Goal: Navigation & Orientation: Find specific page/section

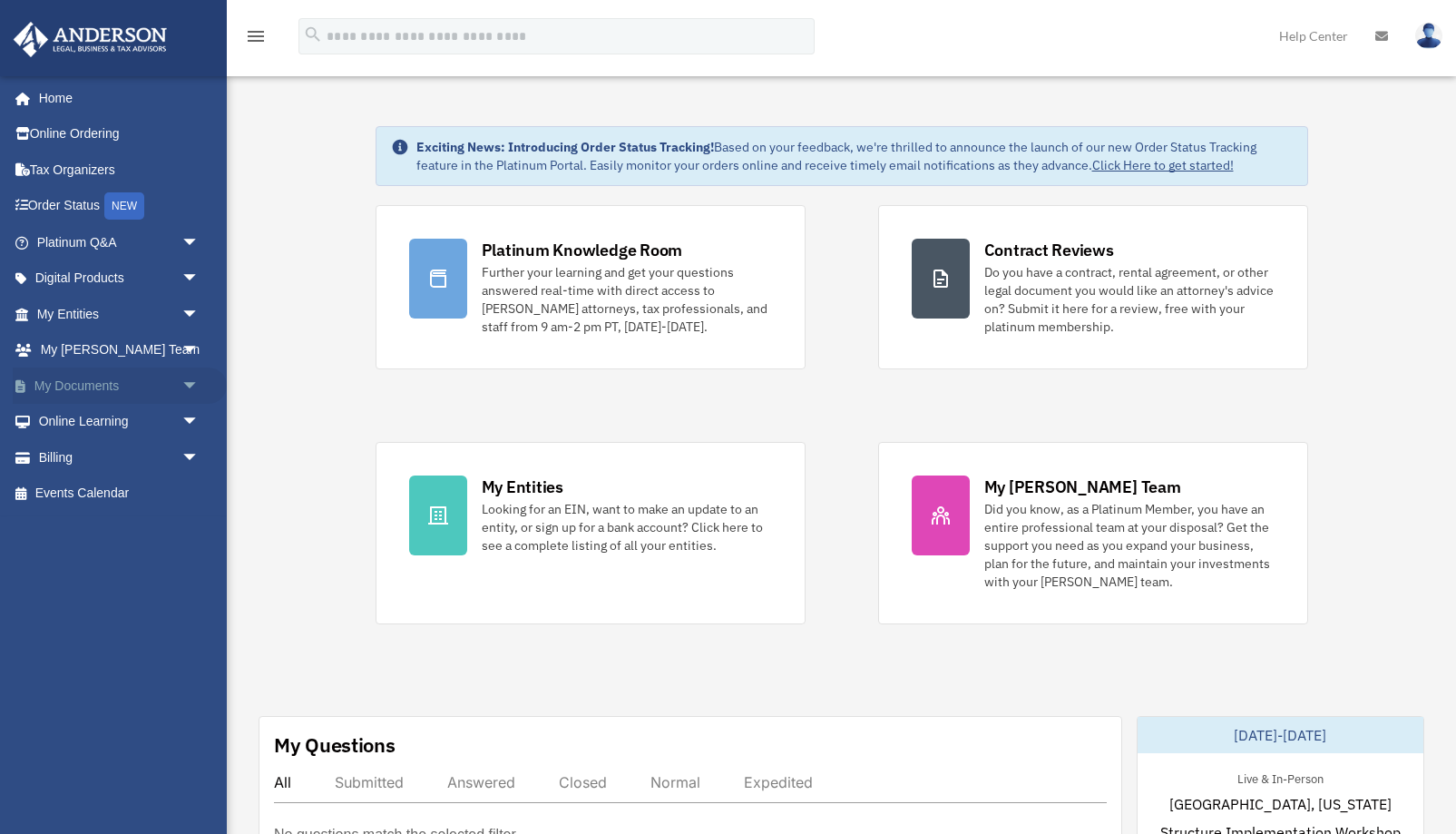
click at [84, 385] on link "My Documents arrow_drop_down" at bounding box center [119, 385] width 214 height 36
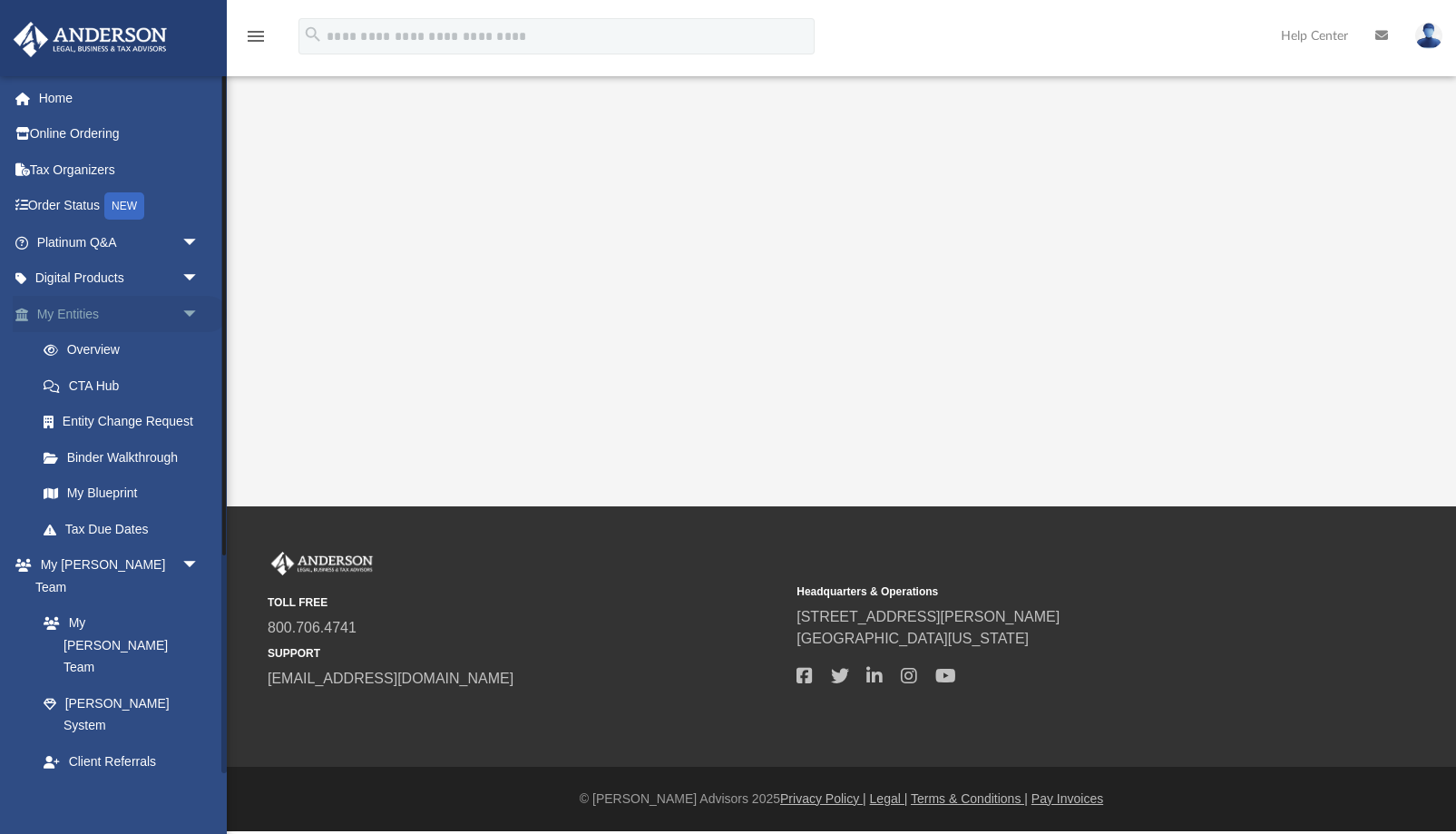
click at [69, 304] on link "My Entities arrow_drop_down" at bounding box center [119, 313] width 214 height 36
click at [98, 365] on link "Overview" at bounding box center [126, 349] width 201 height 36
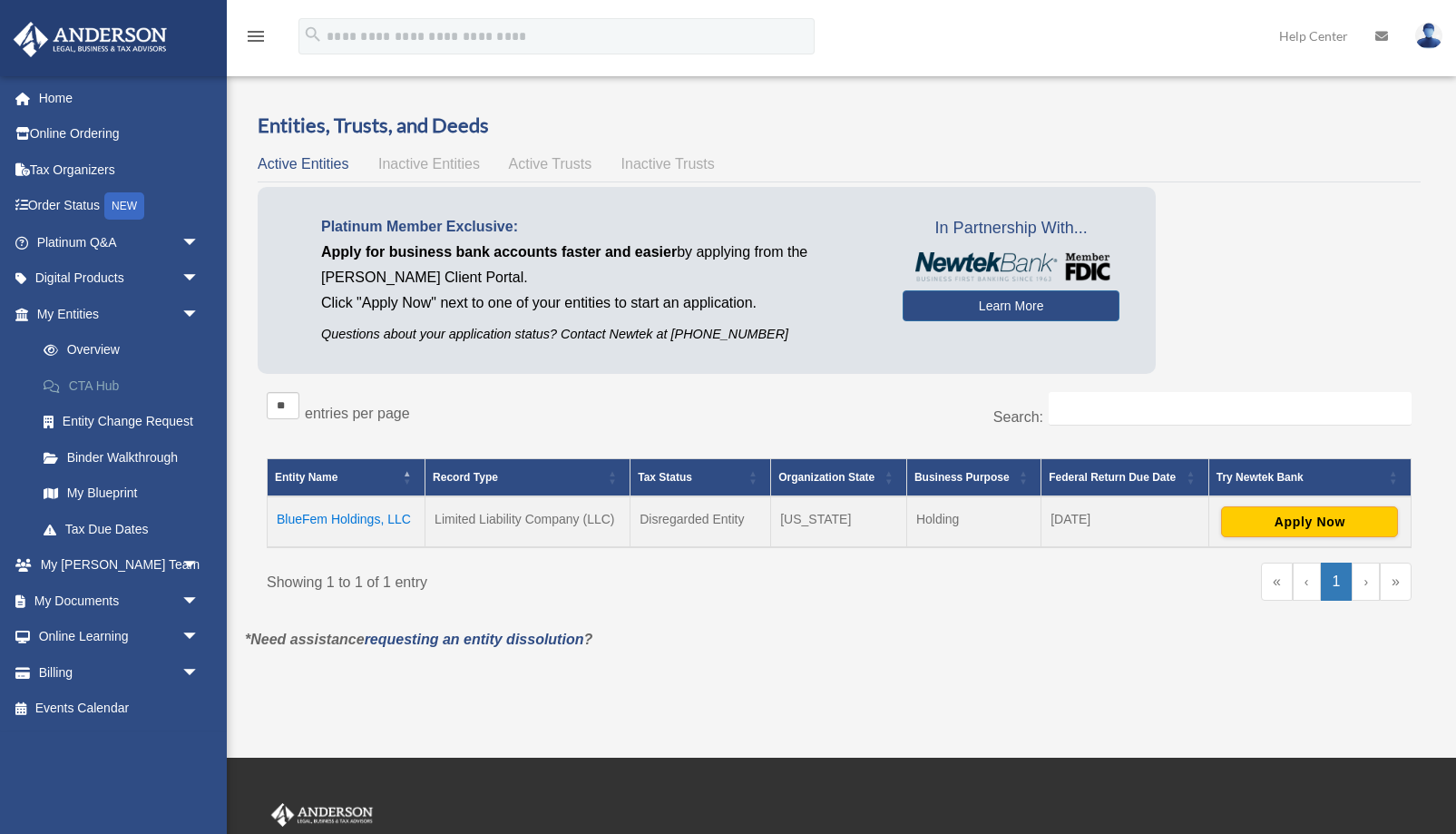
click at [102, 385] on link "CTA Hub" at bounding box center [126, 385] width 201 height 36
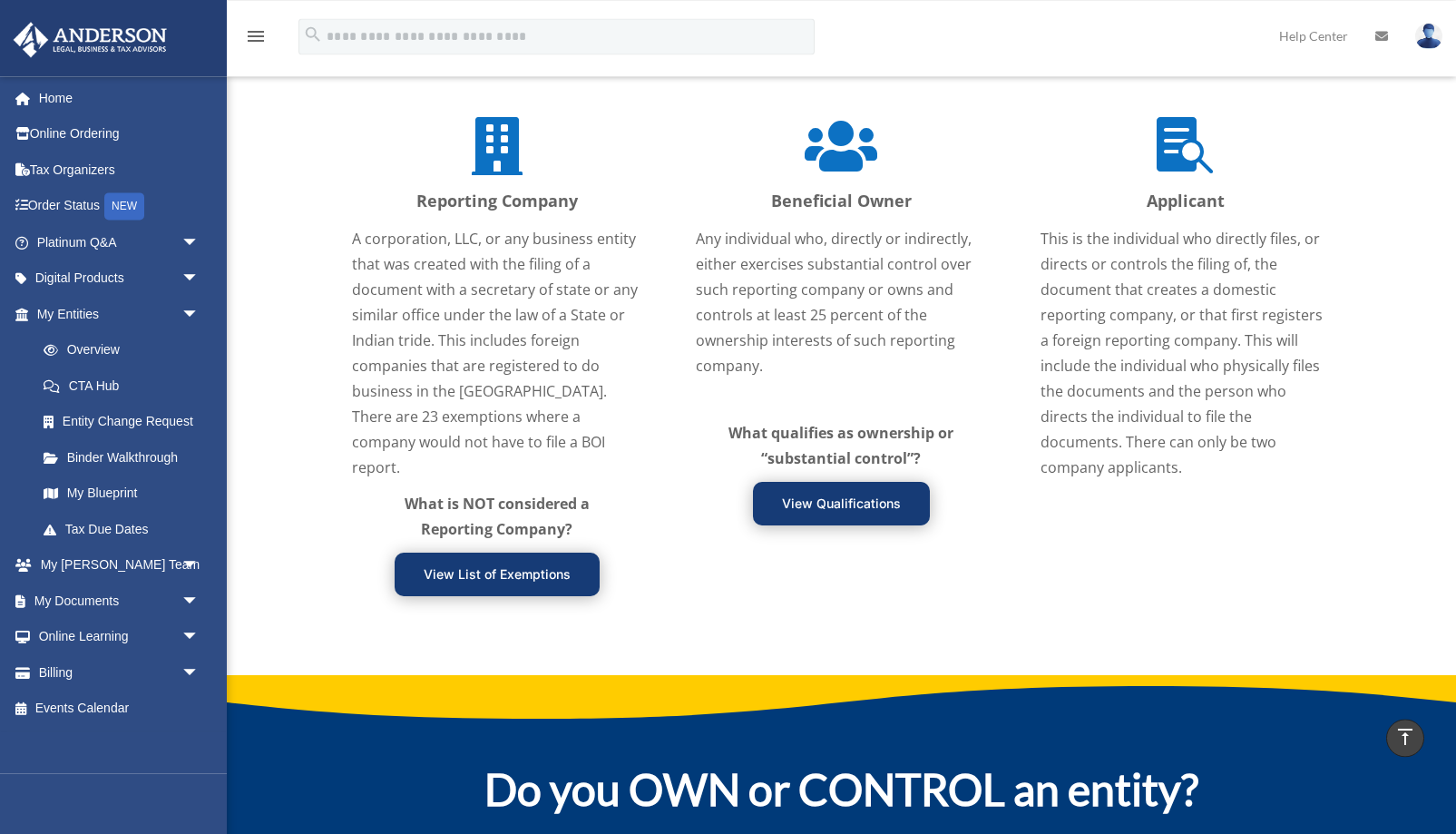
scroll to position [2221, 0]
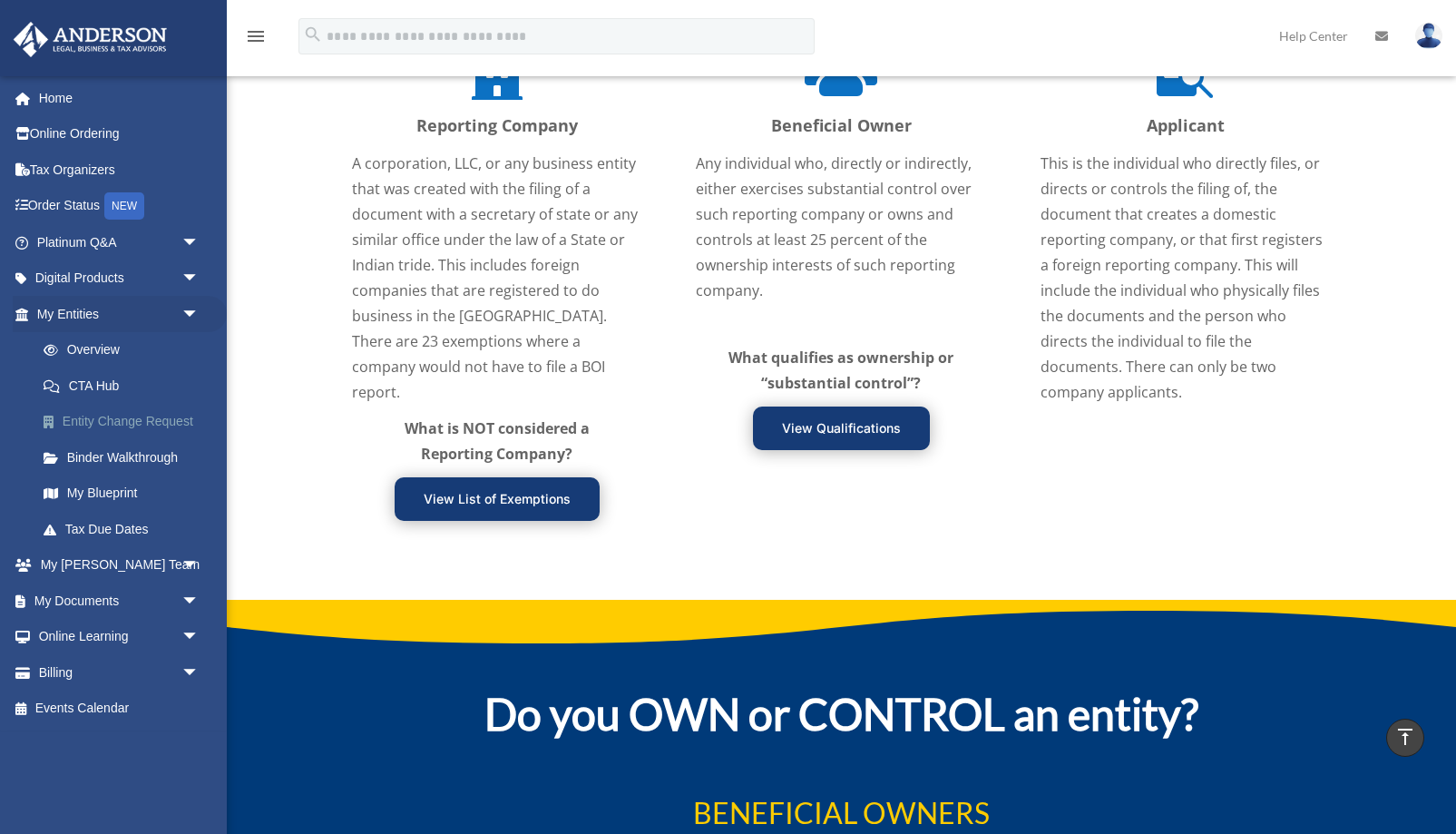
click at [124, 413] on link "Entity Change Request" at bounding box center [126, 421] width 201 height 36
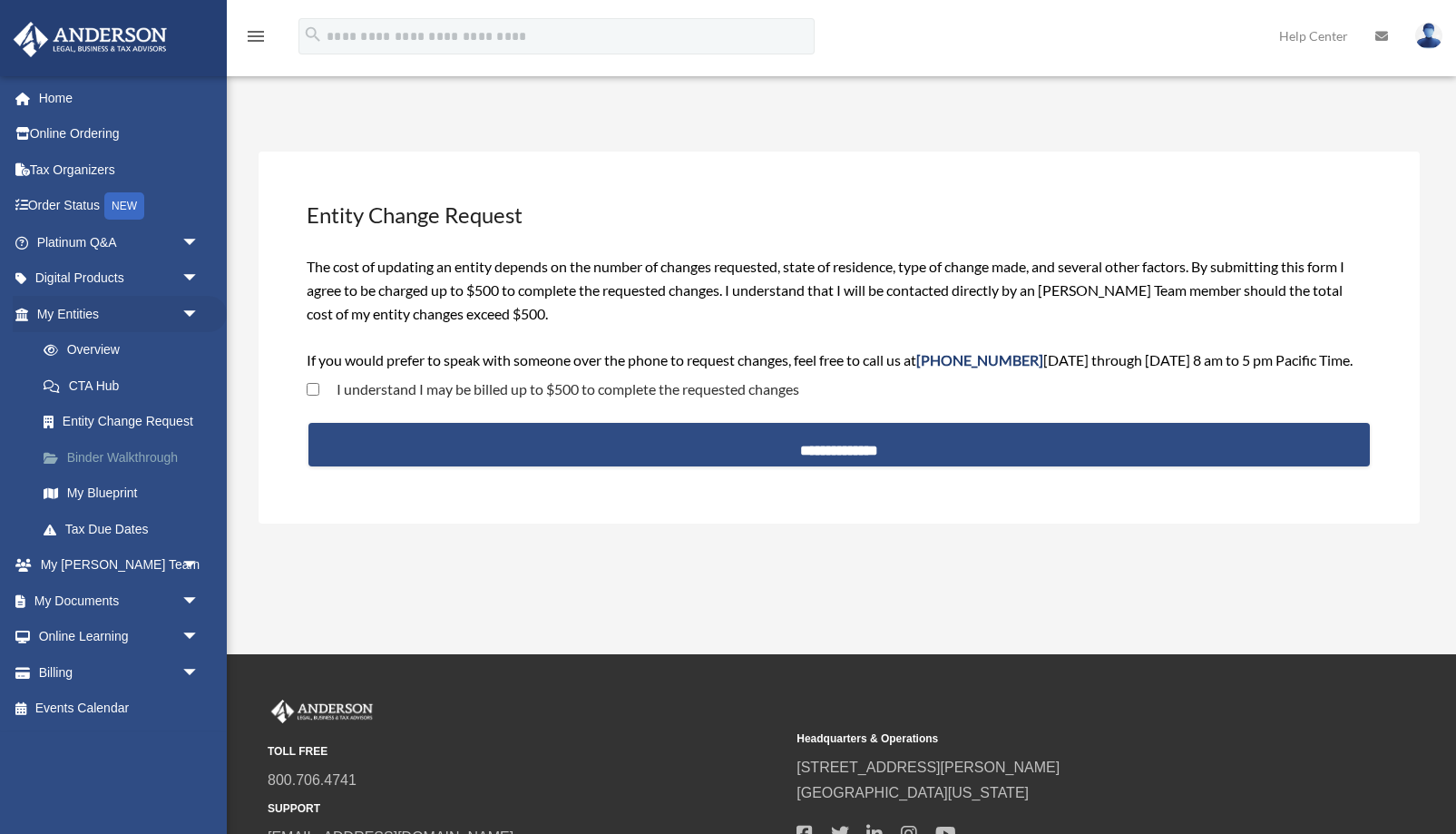
click at [130, 455] on link "Binder Walkthrough" at bounding box center [126, 457] width 201 height 36
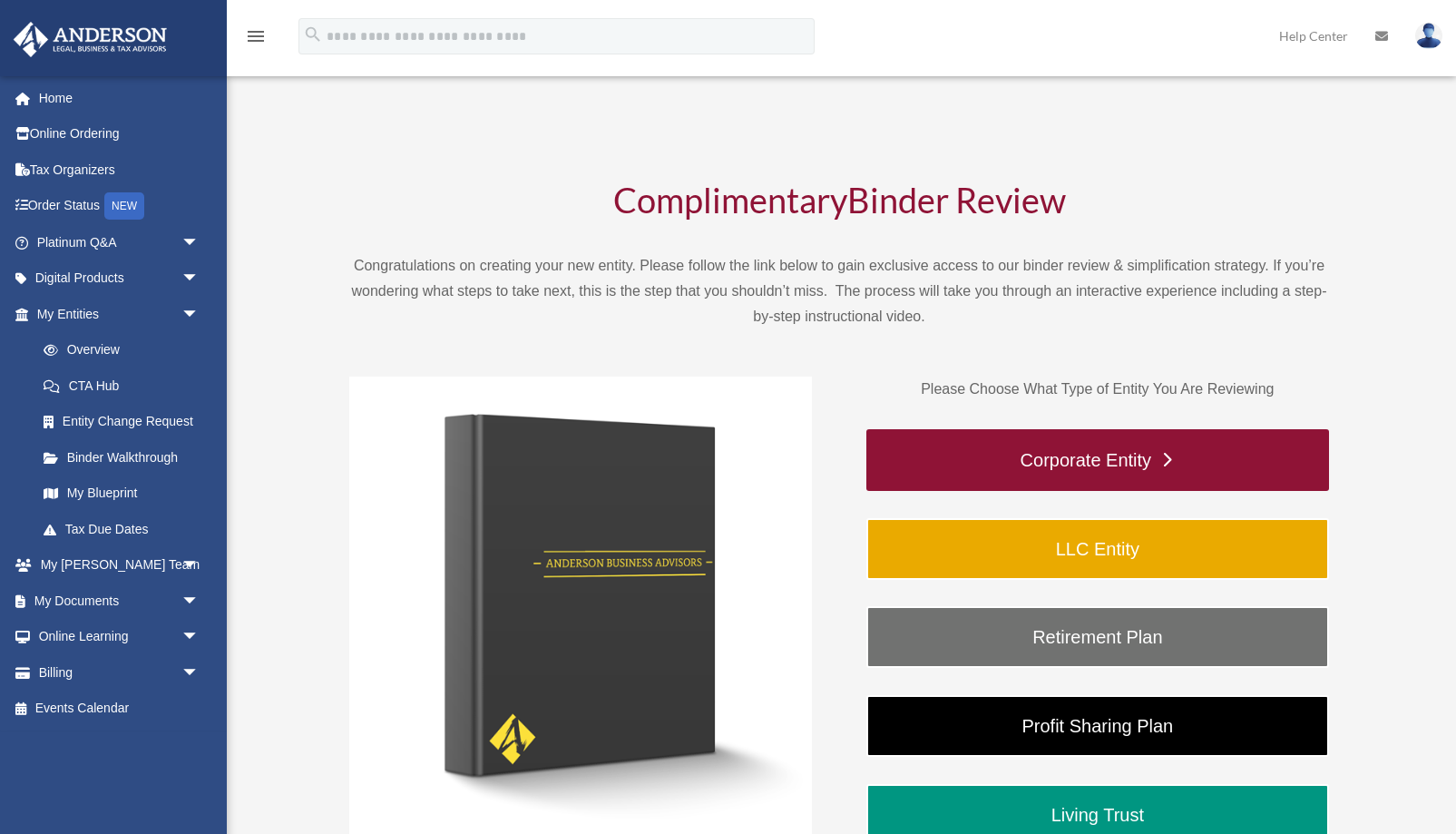
click at [1122, 457] on link "Corporate Entity" at bounding box center [1097, 459] width 462 height 61
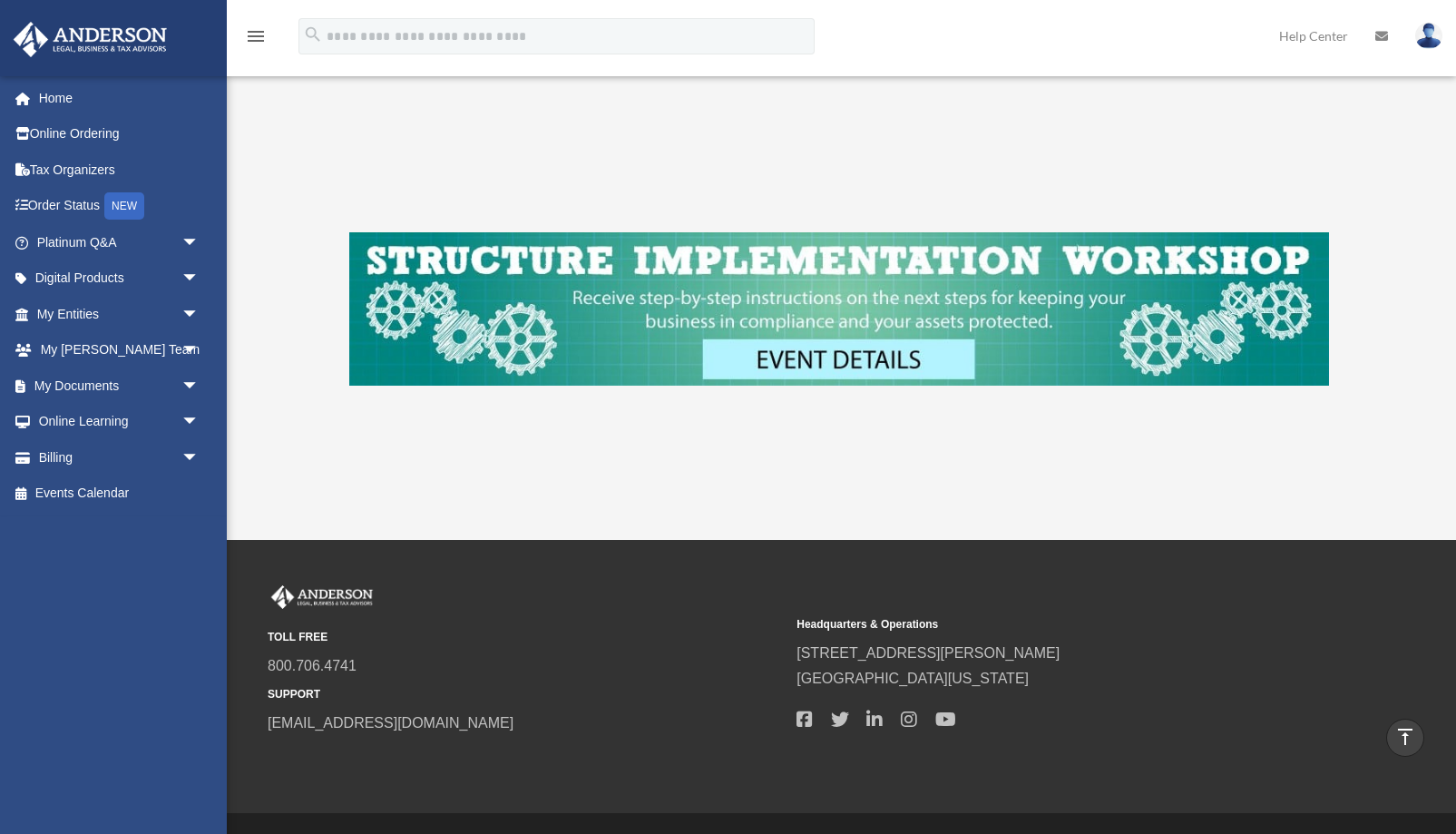
scroll to position [278, 0]
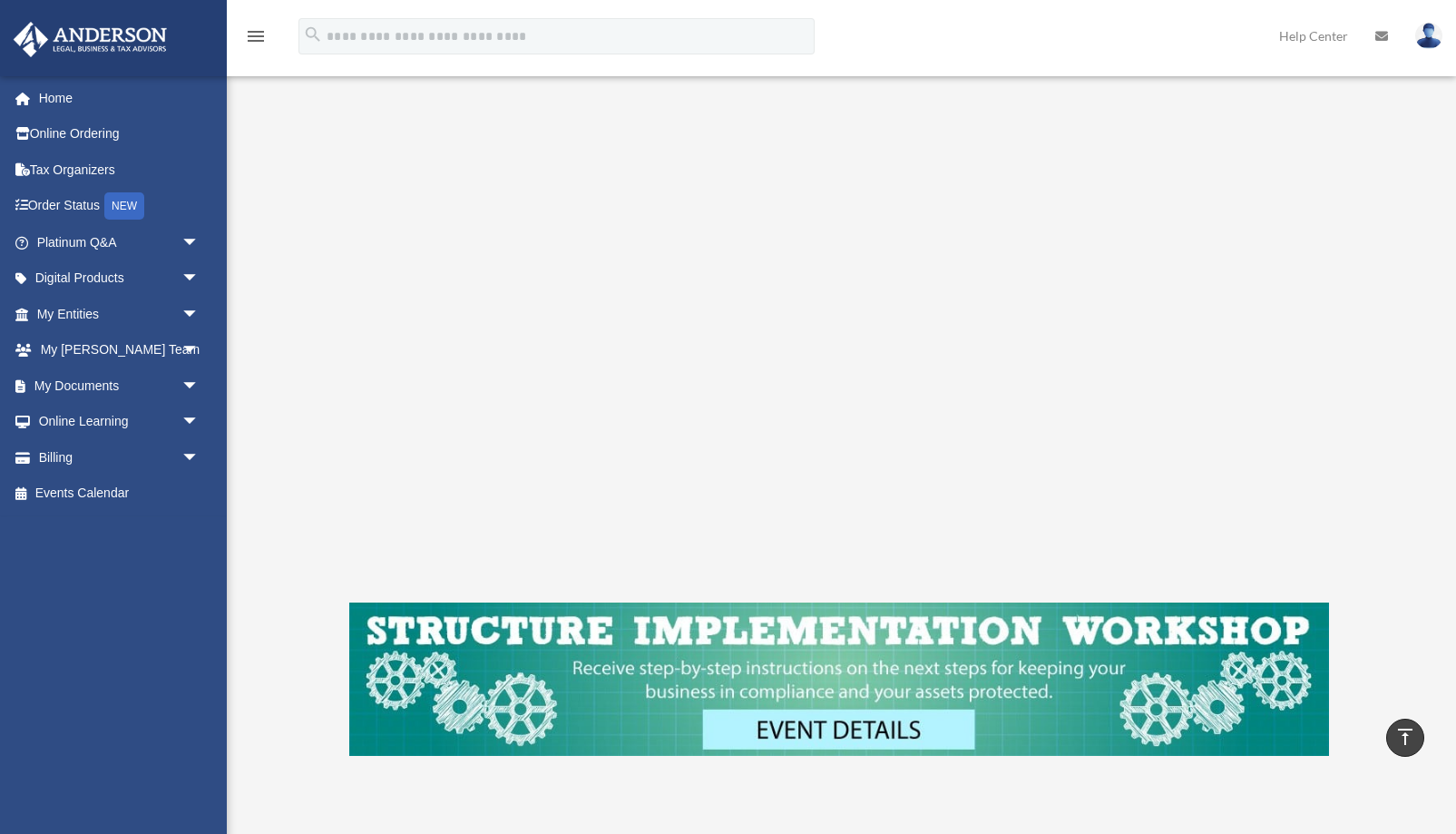
click at [943, 815] on div "Corporate Entity To pause video at anytime, simply click on the video." at bounding box center [839, 332] width 1188 height 996
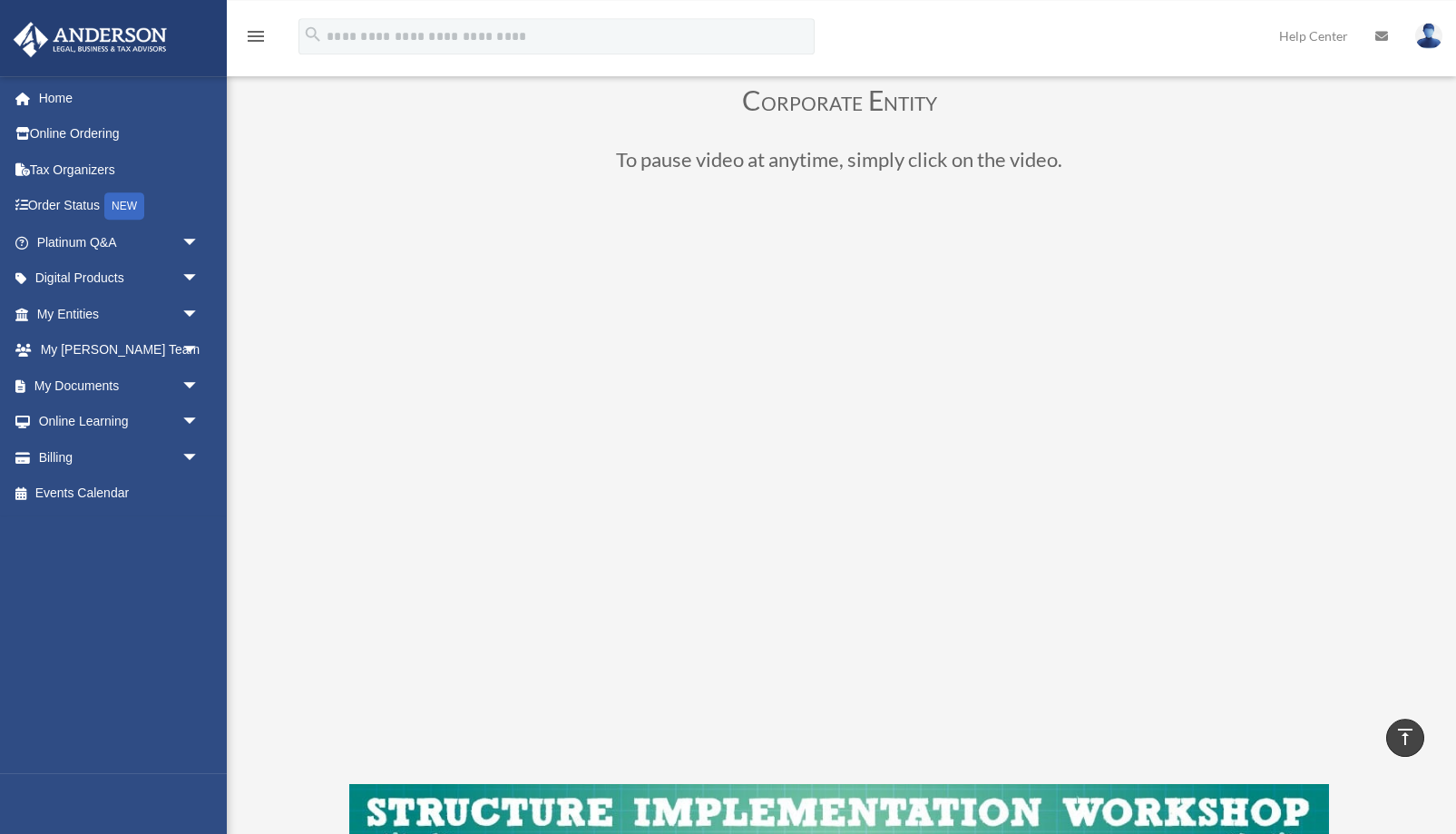
scroll to position [93, 0]
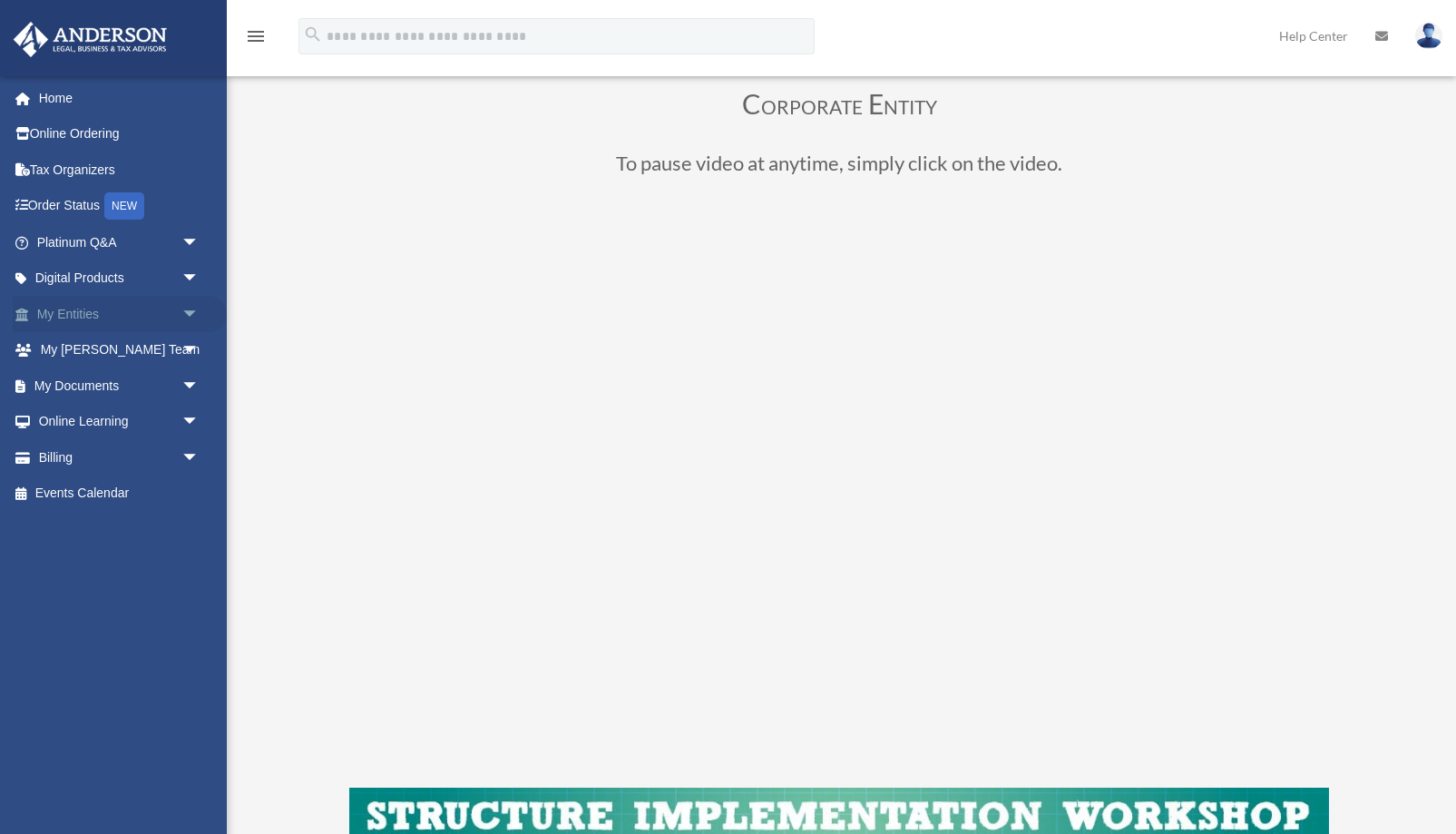
click at [80, 316] on link "My Entities arrow_drop_down" at bounding box center [119, 313] width 214 height 36
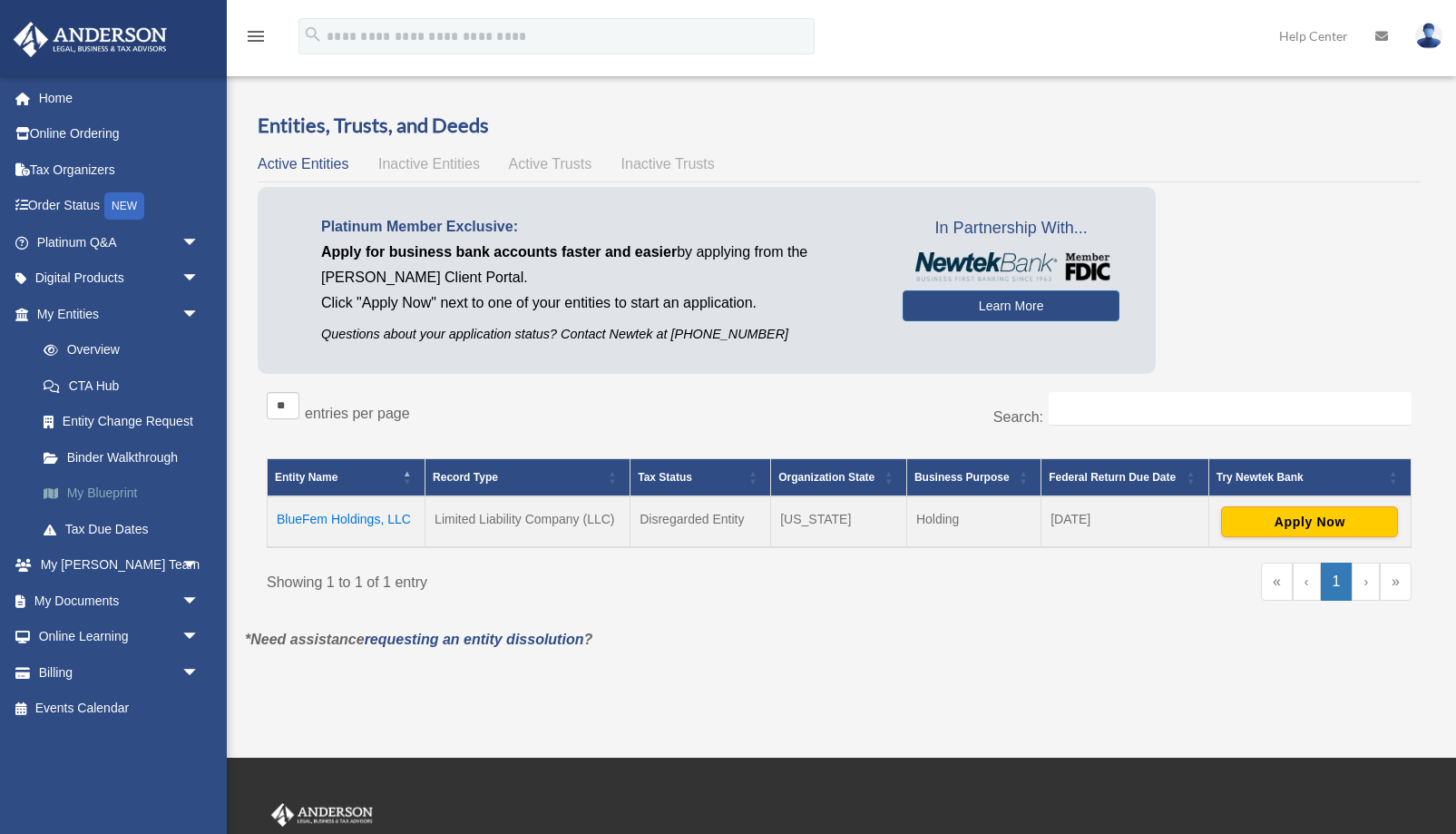
click at [86, 484] on link "My Blueprint" at bounding box center [126, 493] width 201 height 36
